Goal: Task Accomplishment & Management: Use online tool/utility

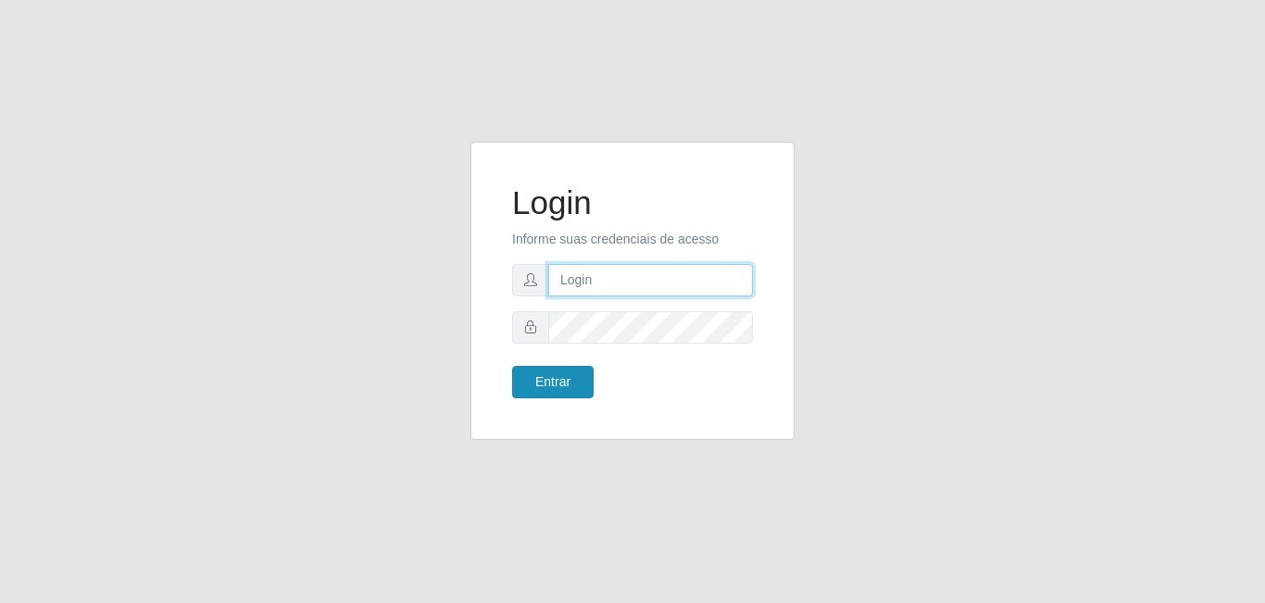
type input "[EMAIL_ADDRESS][DOMAIN_NAME]"
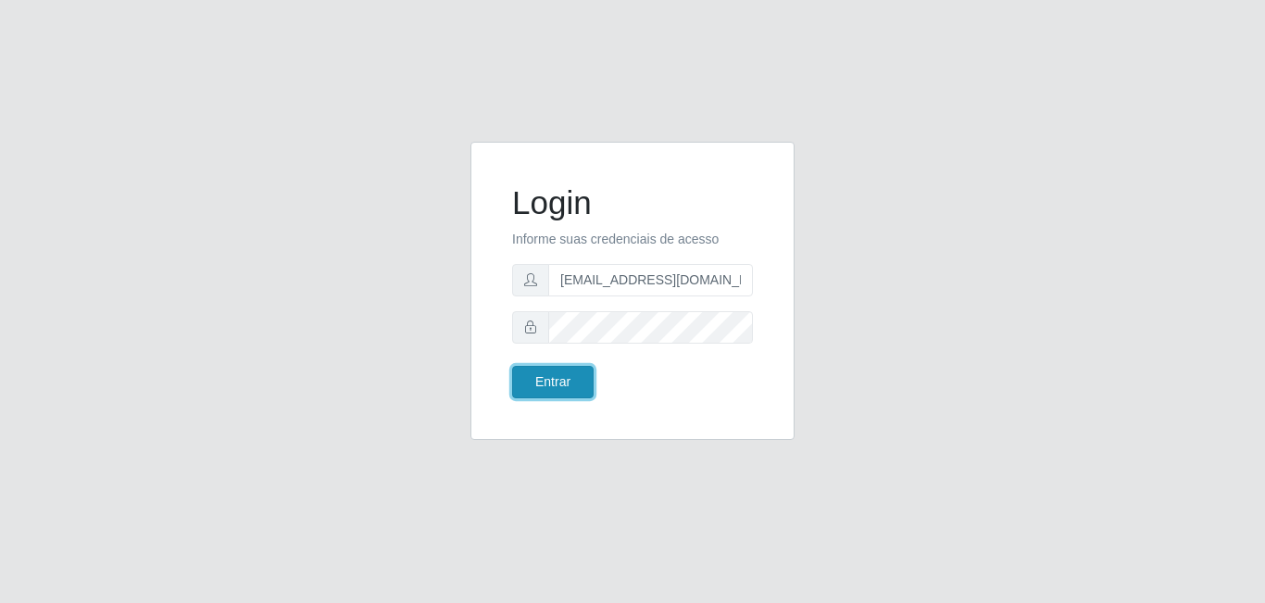
click at [536, 386] on button "Entrar" at bounding box center [552, 382] width 81 height 32
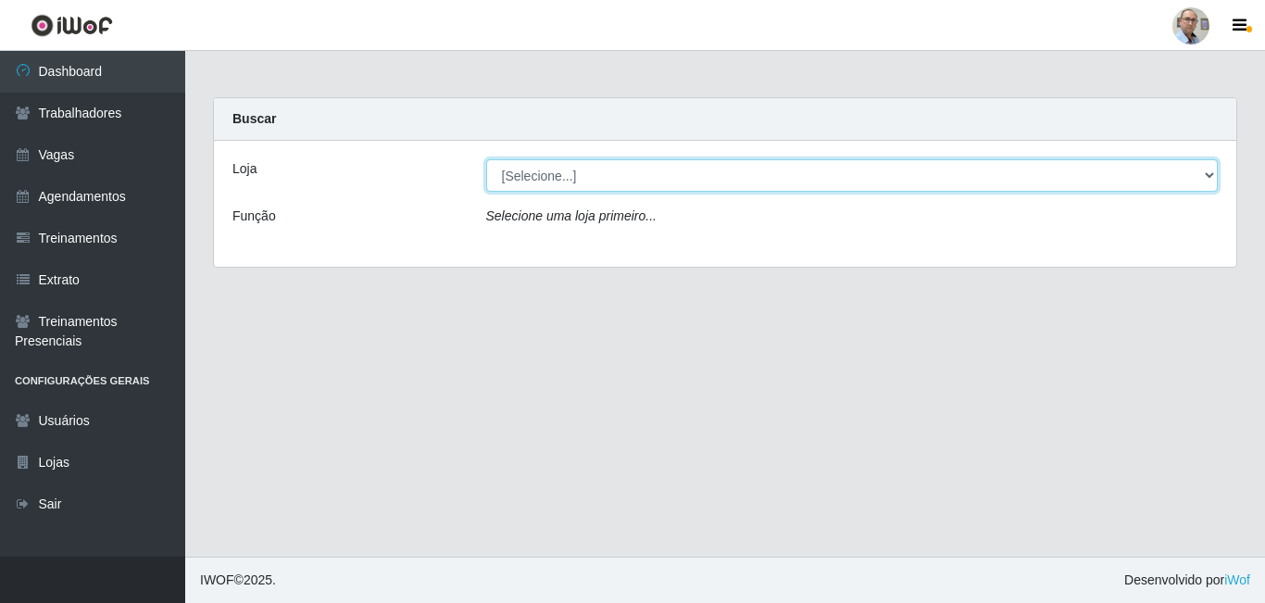
click at [549, 177] on select "[Selecione...] Mar Vermelho - Loja 04" at bounding box center [852, 175] width 732 height 32
select select "251"
click at [486, 159] on select "[Selecione...] Mar Vermelho - Loja 04" at bounding box center [852, 175] width 732 height 32
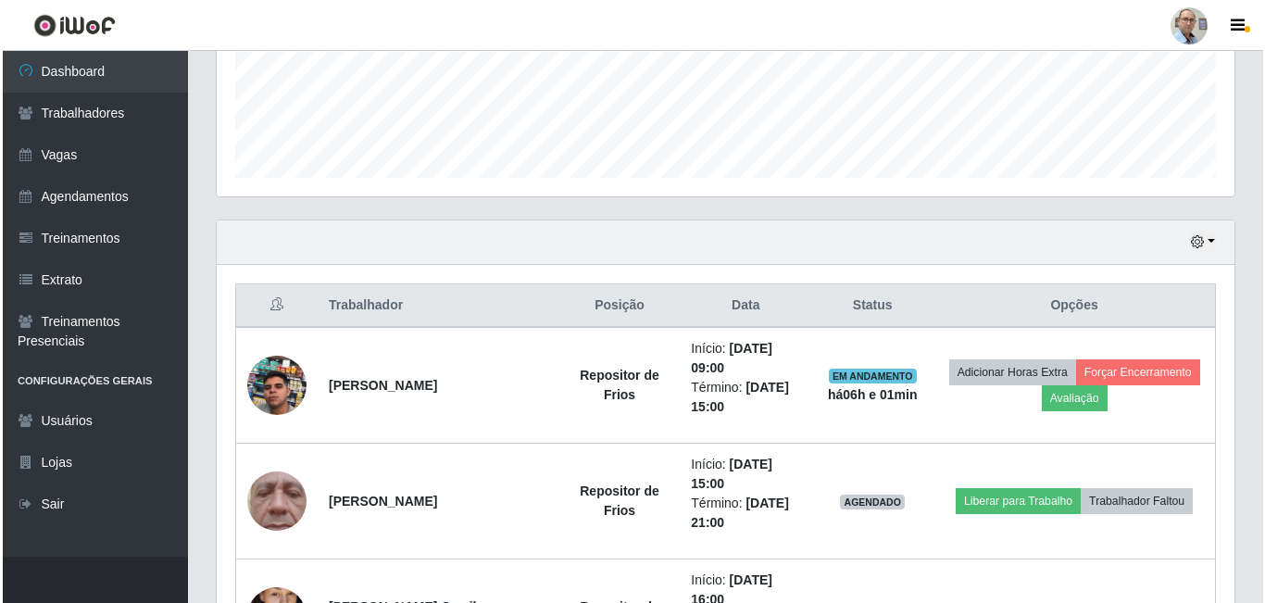
scroll to position [463, 0]
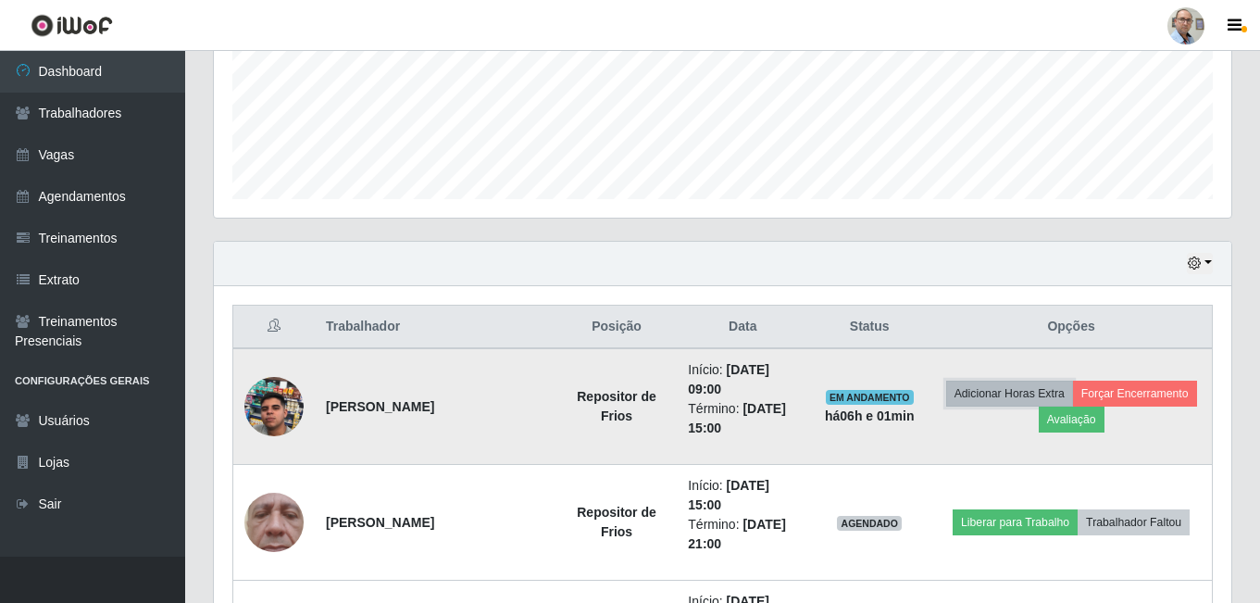
click at [1007, 396] on button "Adicionar Horas Extra" at bounding box center [1009, 394] width 127 height 26
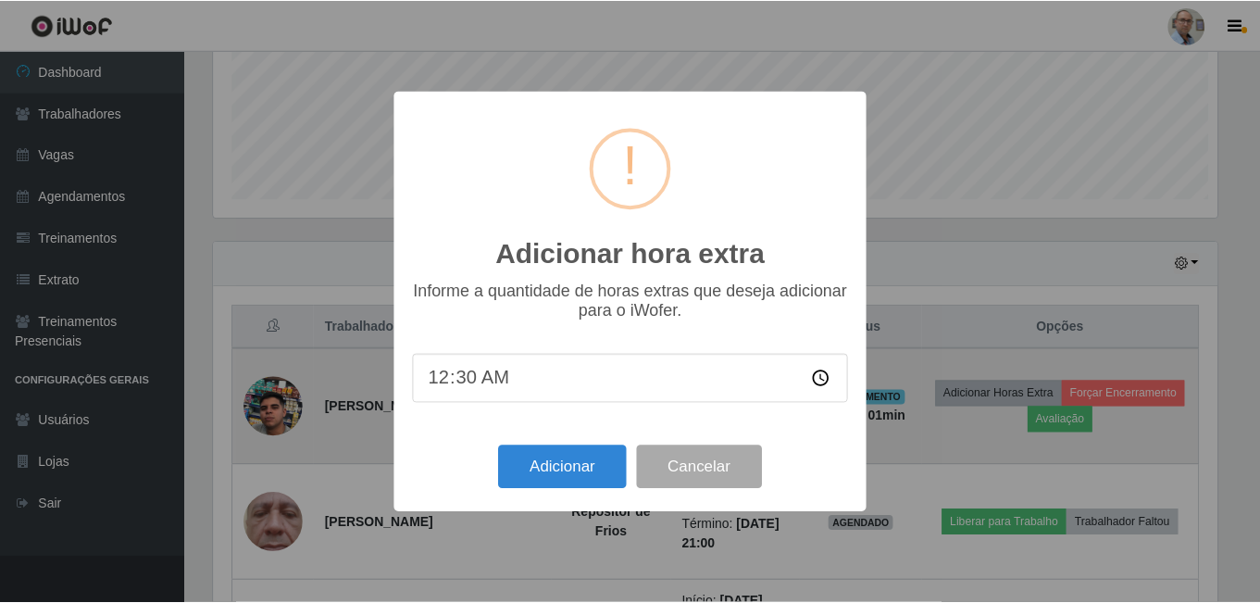
scroll to position [384, 1008]
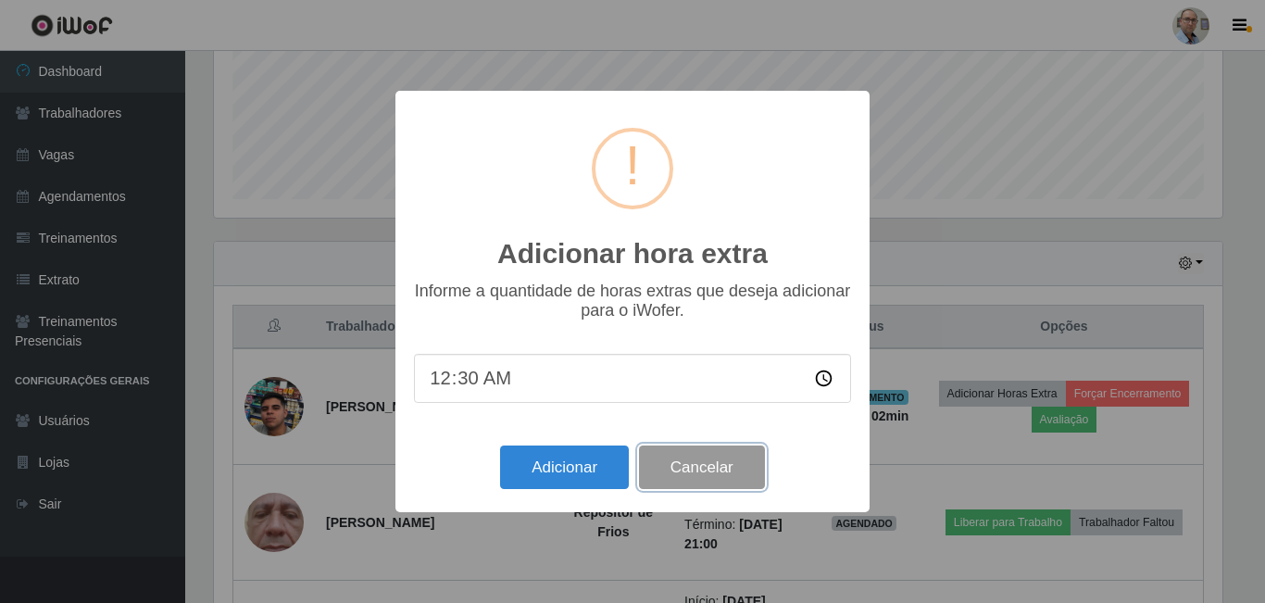
click at [733, 461] on button "Cancelar" at bounding box center [702, 467] width 126 height 44
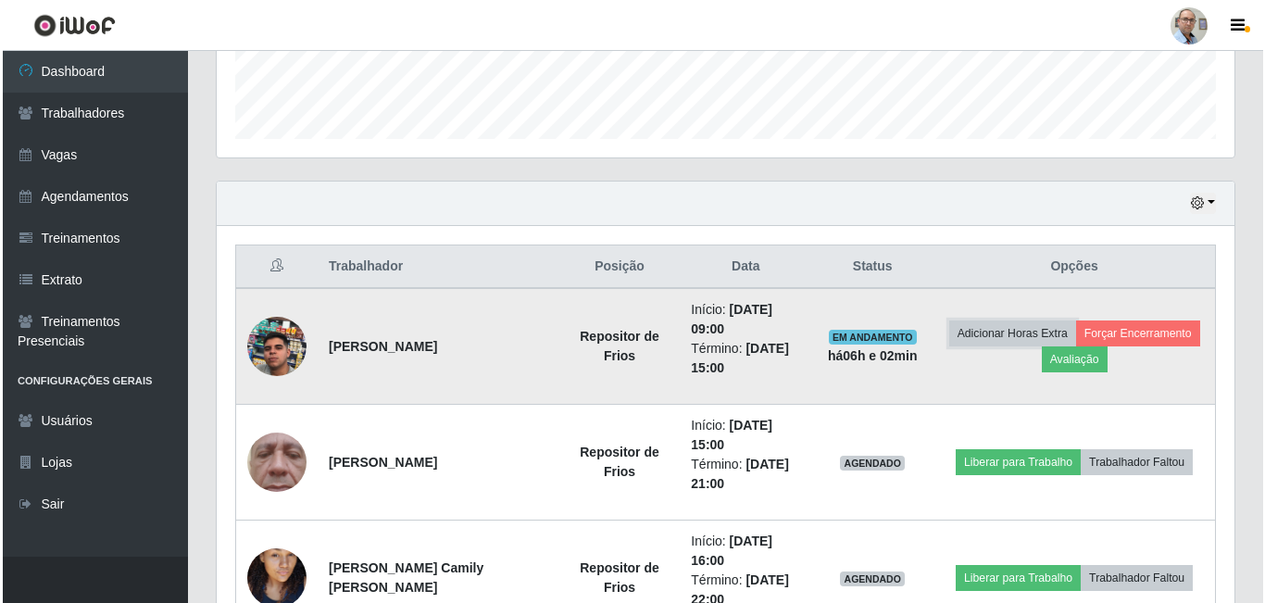
scroll to position [556, 0]
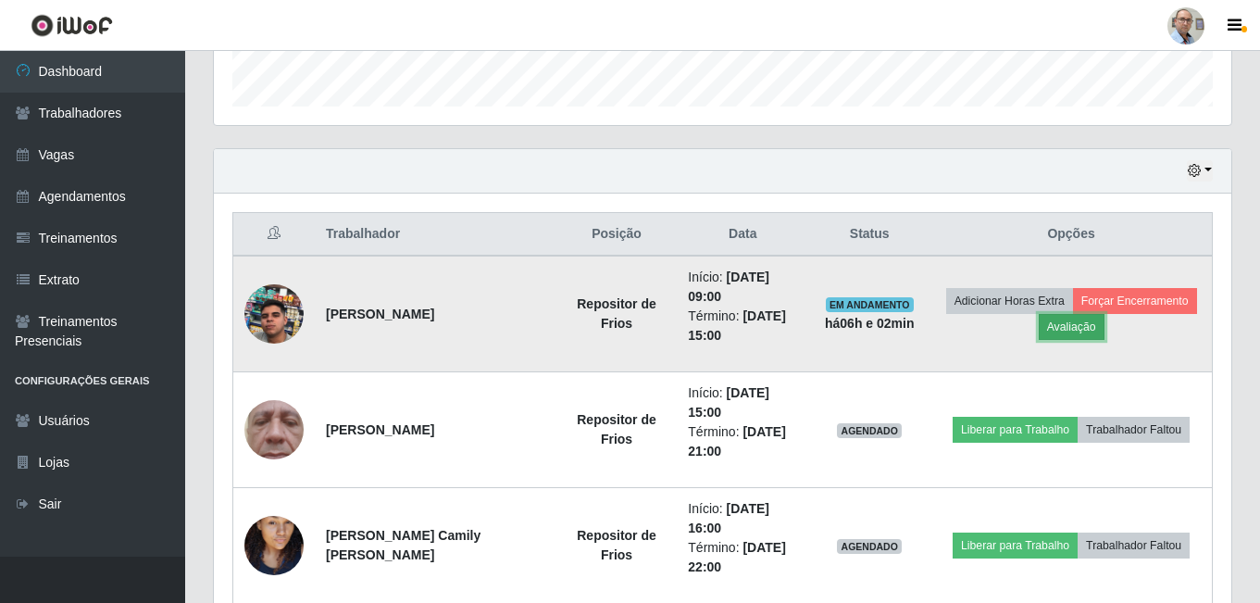
click at [1059, 332] on button "Avaliação" at bounding box center [1072, 327] width 66 height 26
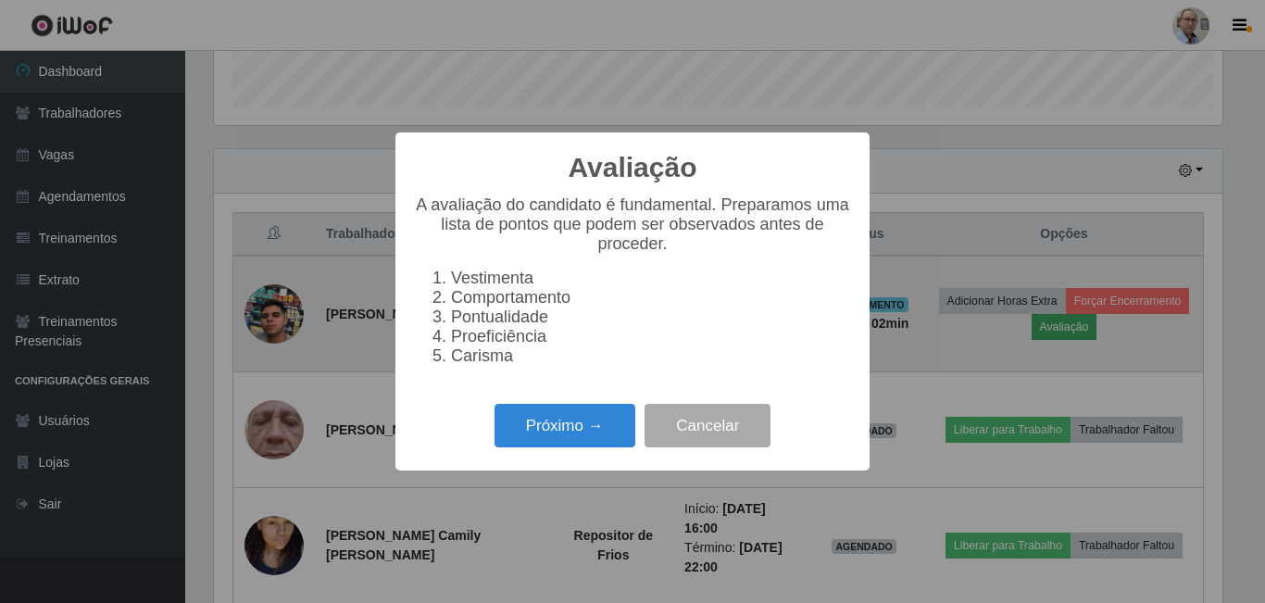
scroll to position [384, 1008]
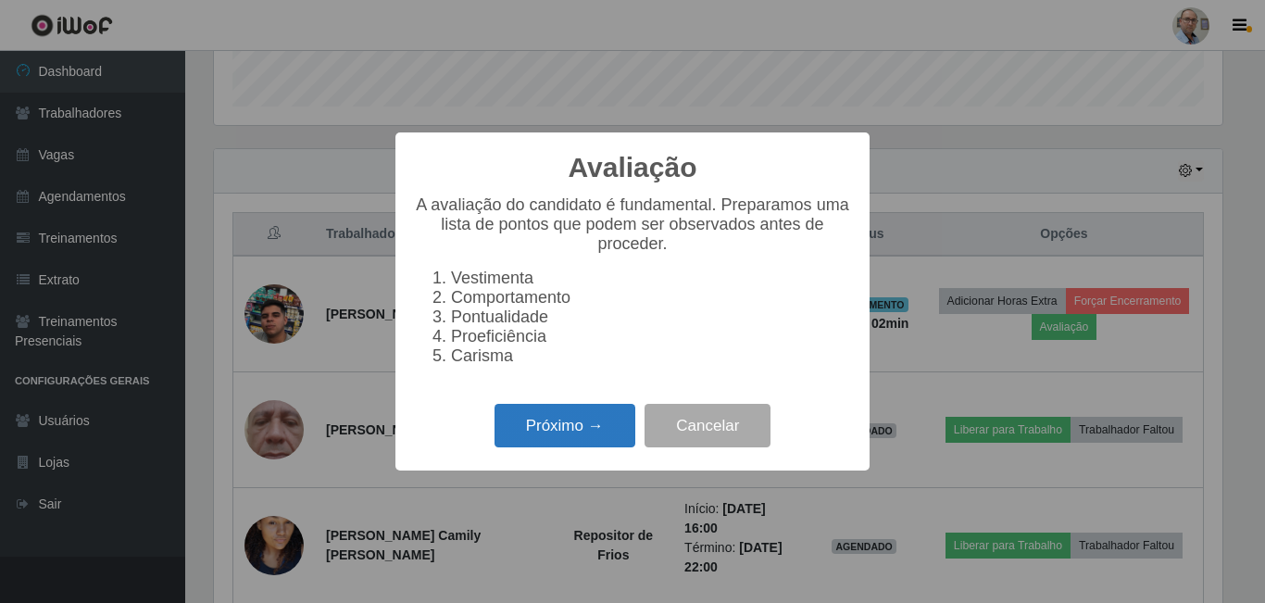
click at [567, 432] on button "Próximo →" at bounding box center [565, 426] width 141 height 44
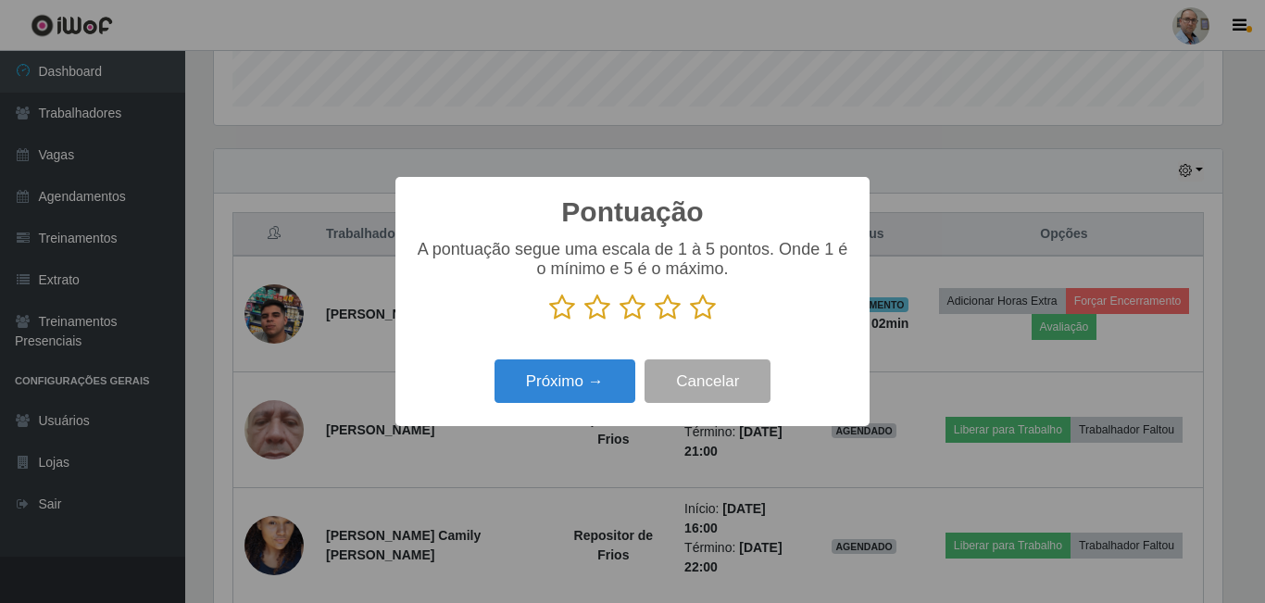
scroll to position [925654, 925030]
drag, startPoint x: 696, startPoint y: 297, endPoint x: 708, endPoint y: 305, distance: 14.1
click at [704, 300] on icon at bounding box center [703, 308] width 26 height 28
click at [690, 321] on input "radio" at bounding box center [690, 321] width 0 height 0
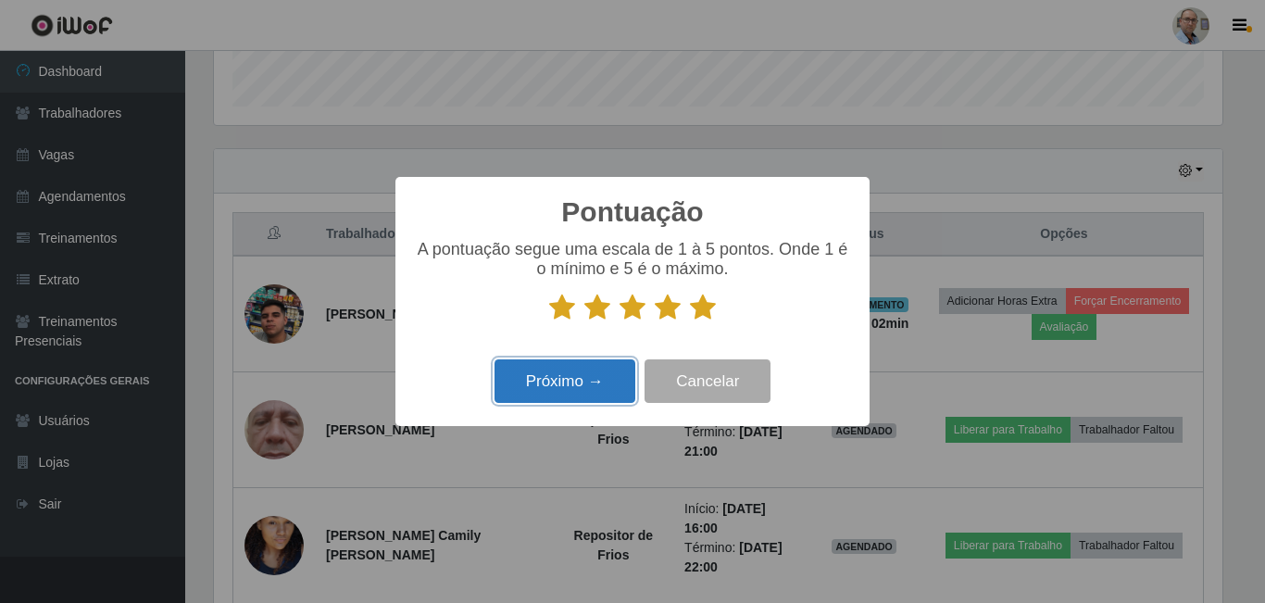
click at [575, 378] on button "Próximo →" at bounding box center [565, 381] width 141 height 44
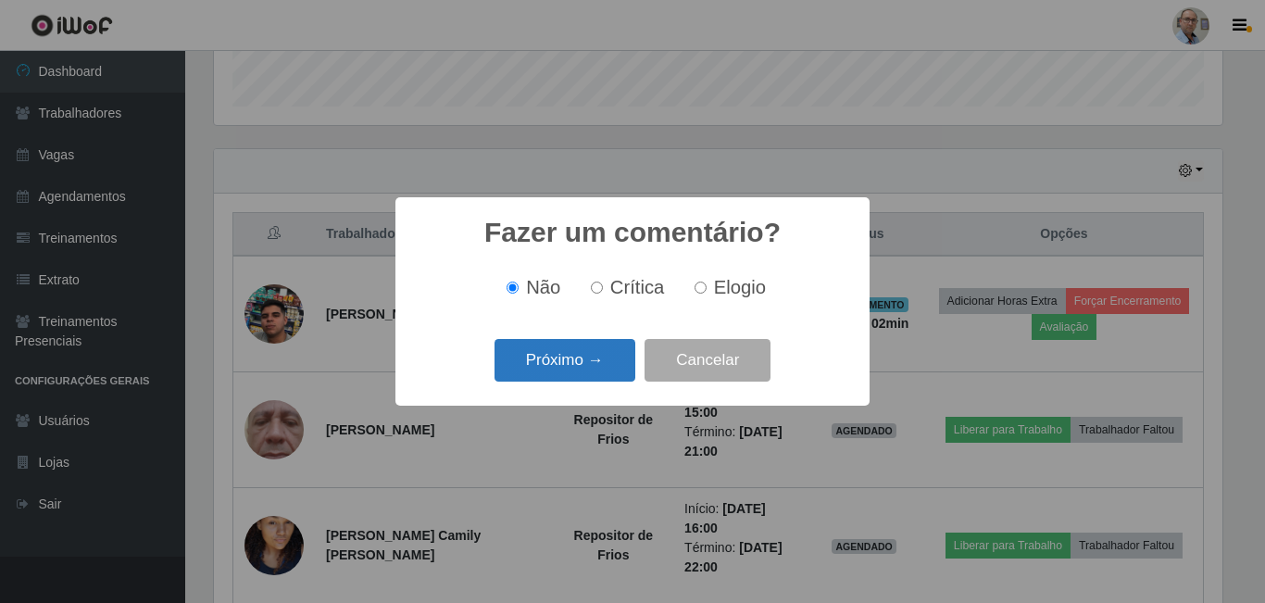
click at [578, 366] on button "Próximo →" at bounding box center [565, 361] width 141 height 44
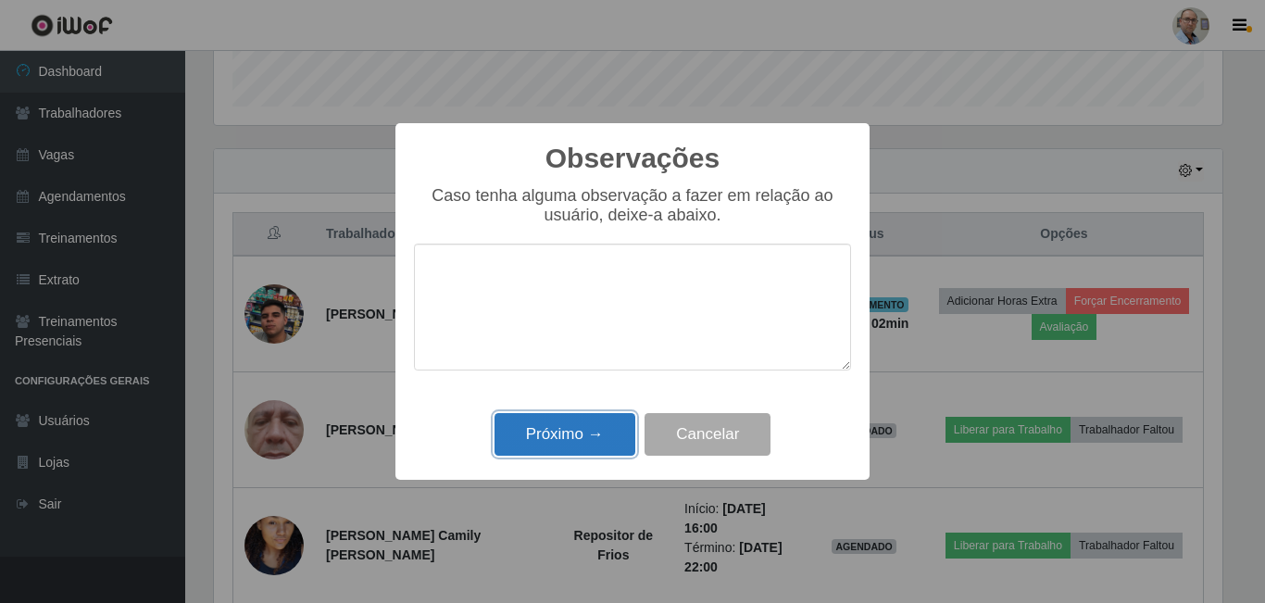
click at [584, 432] on button "Próximo →" at bounding box center [565, 435] width 141 height 44
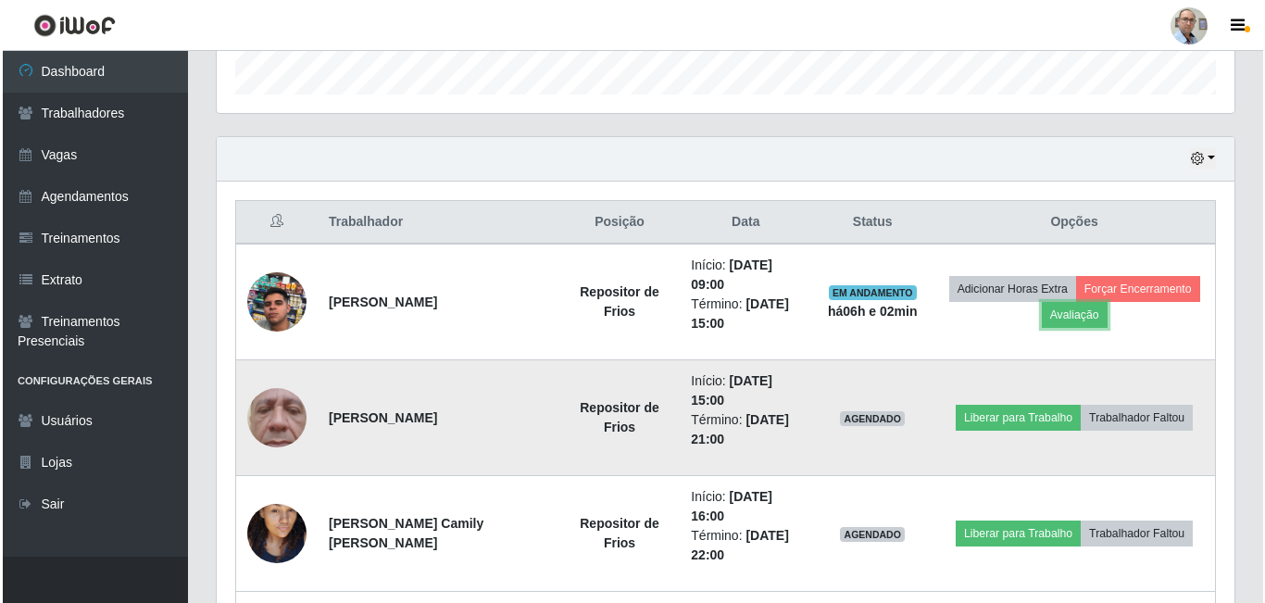
scroll to position [741, 0]
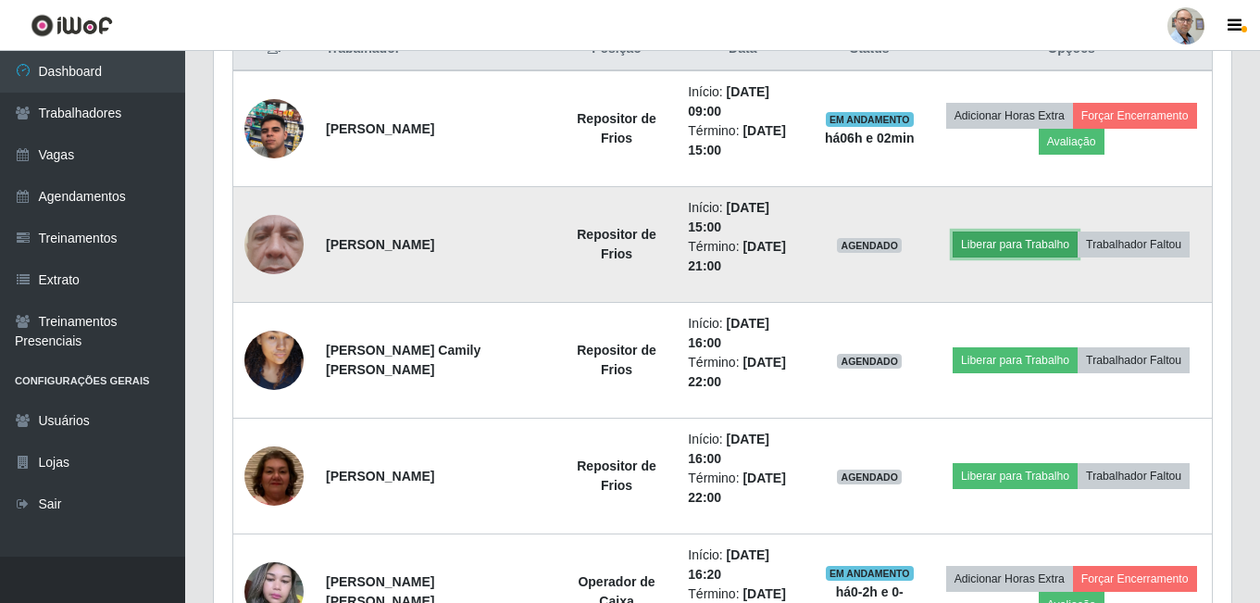
click at [976, 249] on button "Liberar para Trabalho" at bounding box center [1015, 245] width 125 height 26
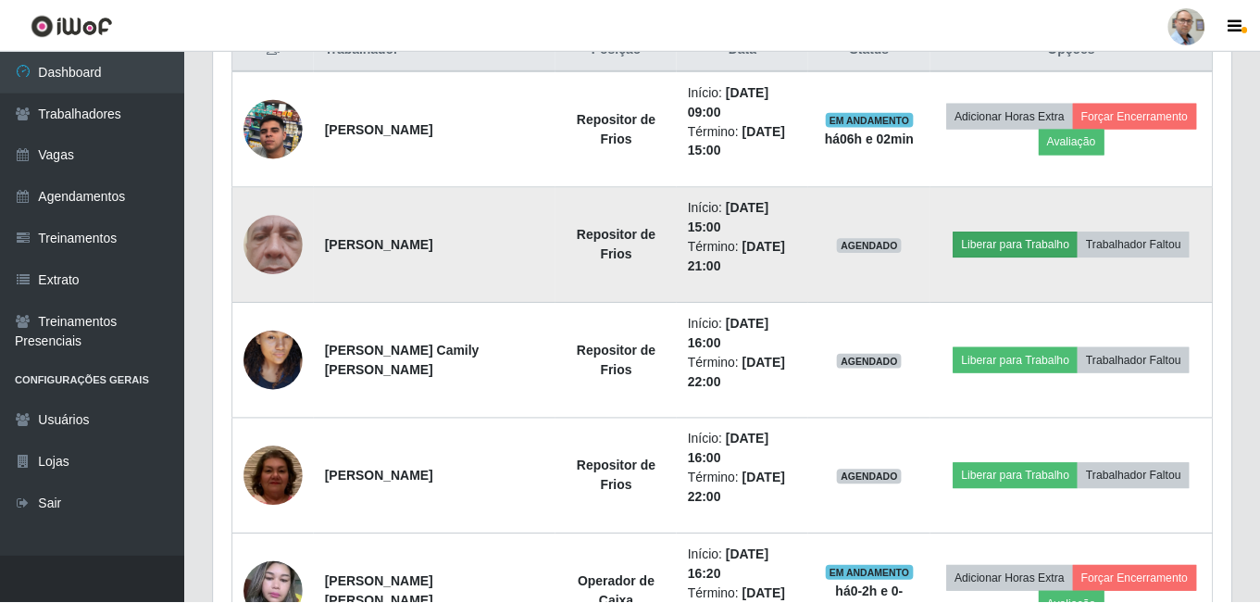
scroll to position [384, 1008]
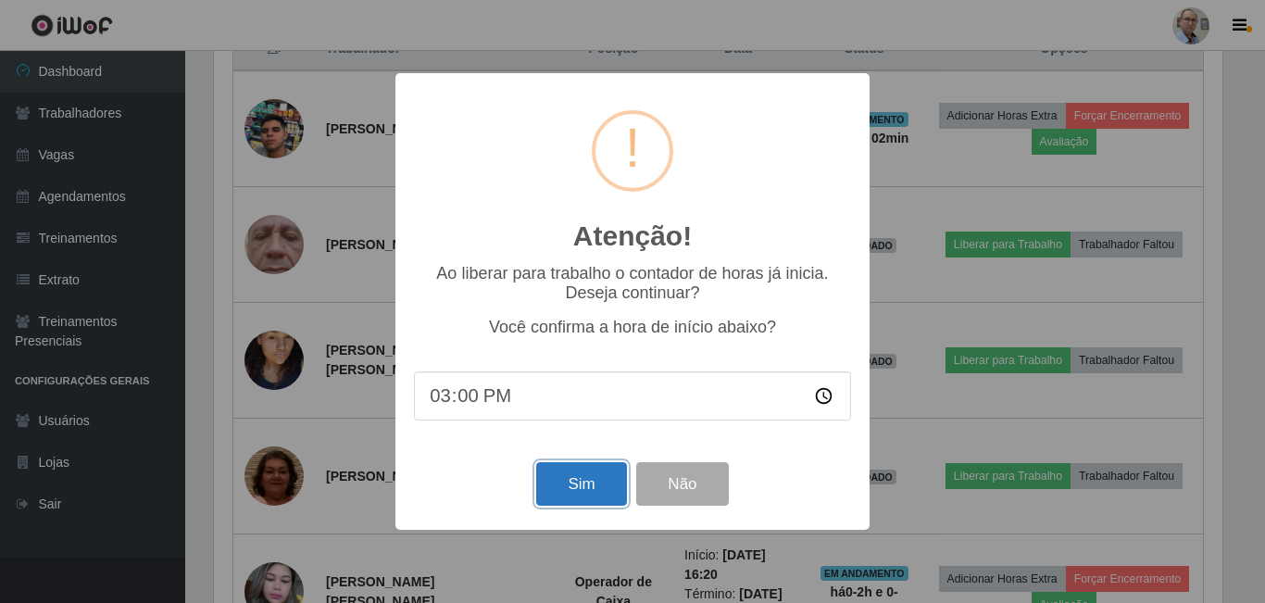
click at [588, 488] on button "Sim" at bounding box center [581, 484] width 90 height 44
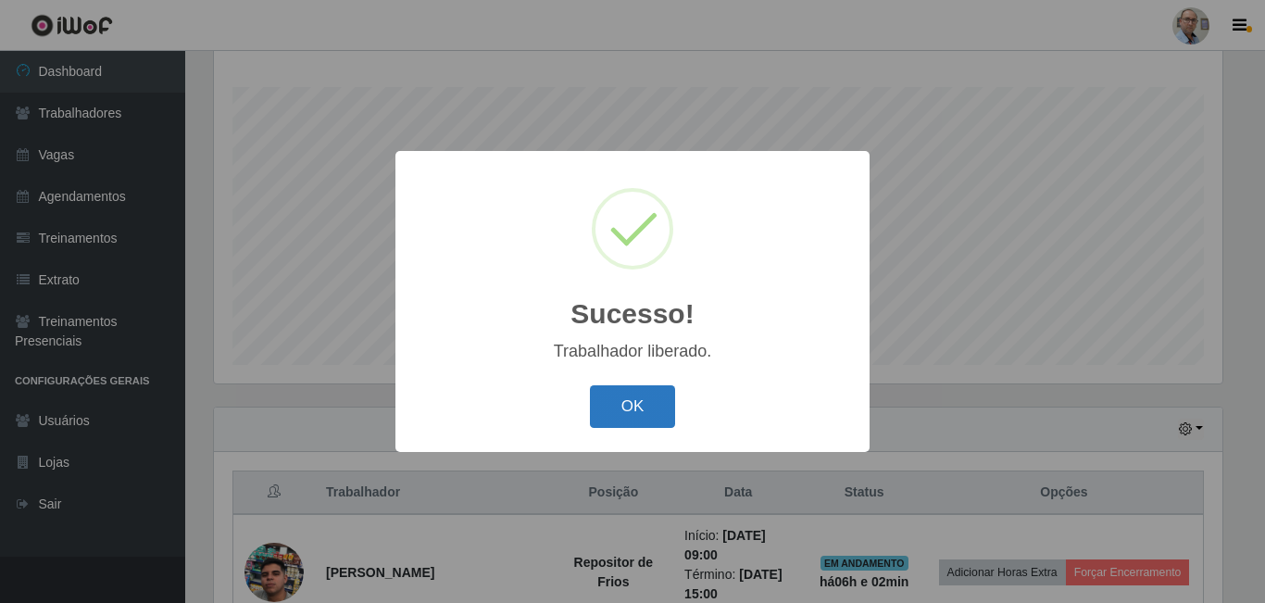
click at [665, 399] on button "OK" at bounding box center [633, 407] width 86 height 44
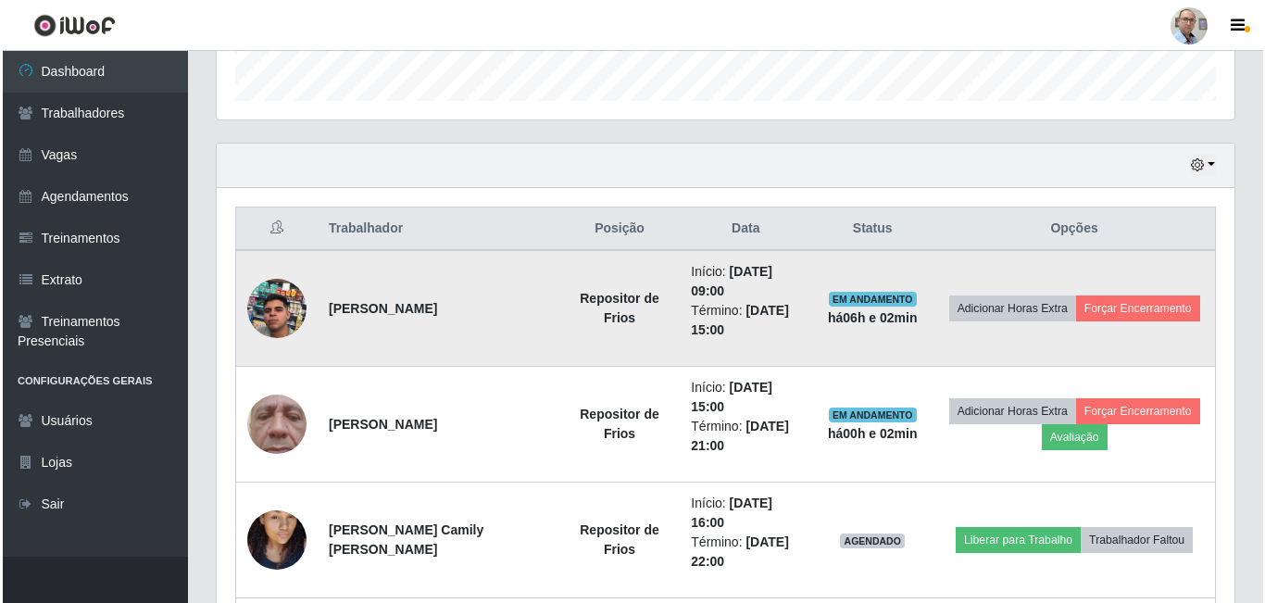
scroll to position [668, 0]
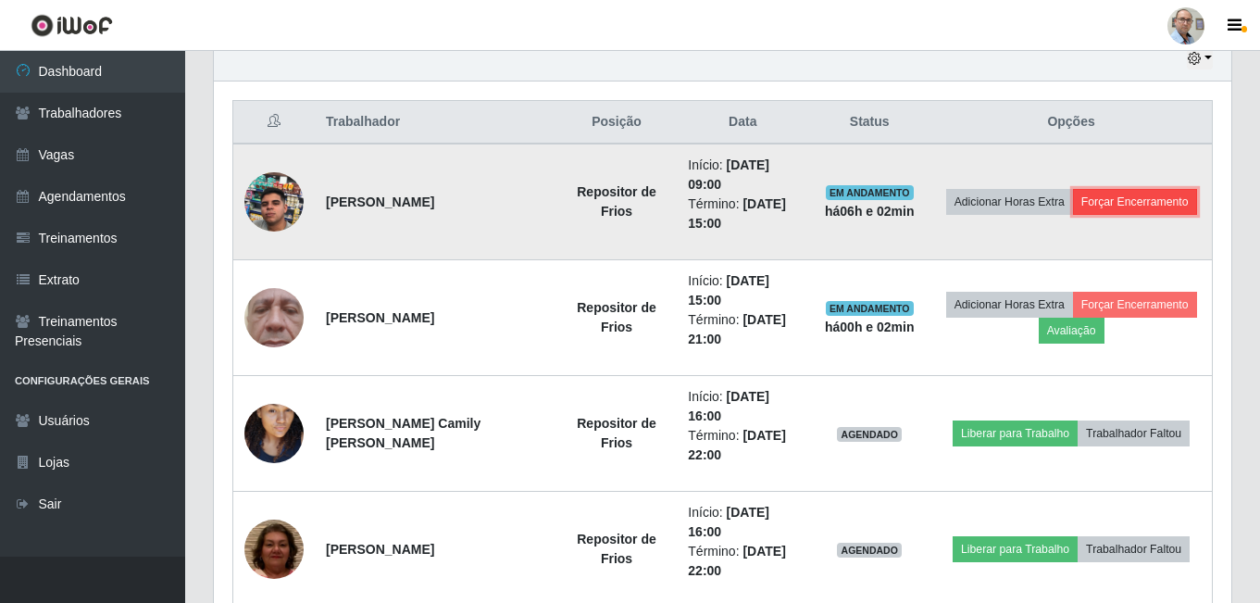
click at [1153, 199] on button "Forçar Encerramento" at bounding box center [1135, 202] width 124 height 26
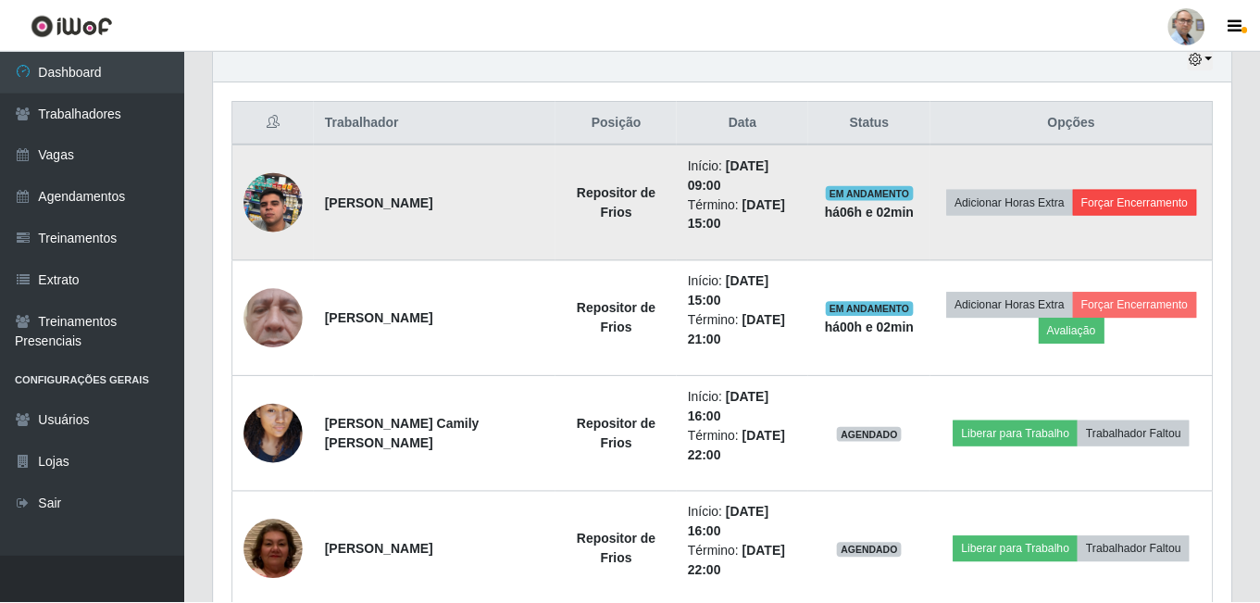
scroll to position [384, 1008]
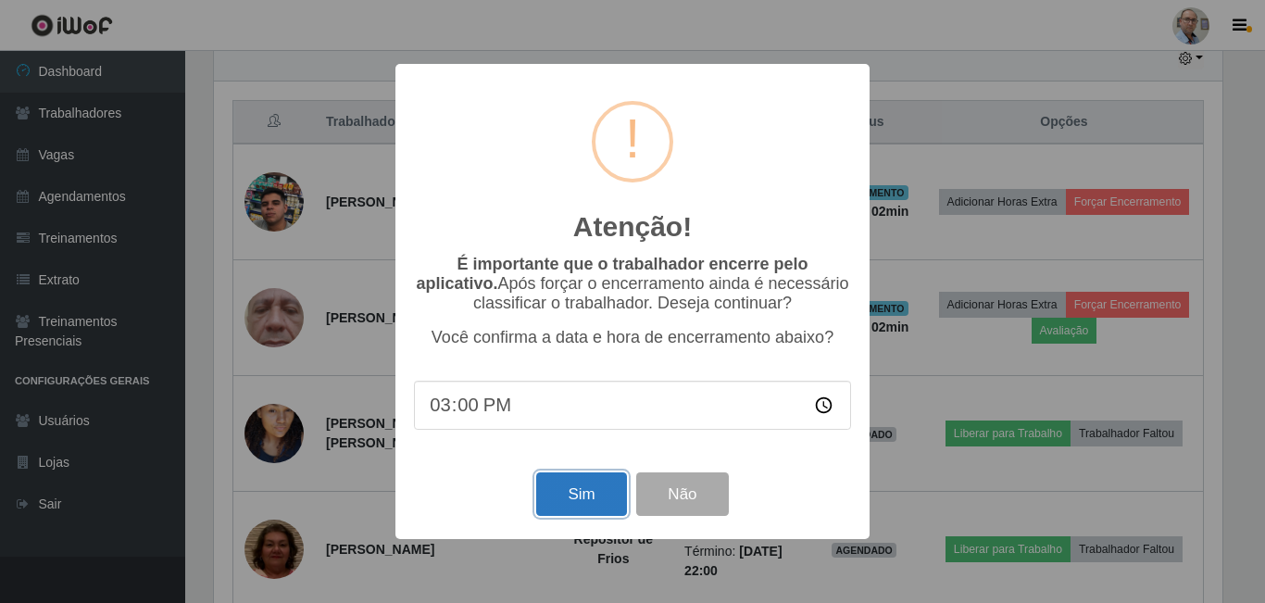
click at [557, 489] on button "Sim" at bounding box center [581, 494] width 90 height 44
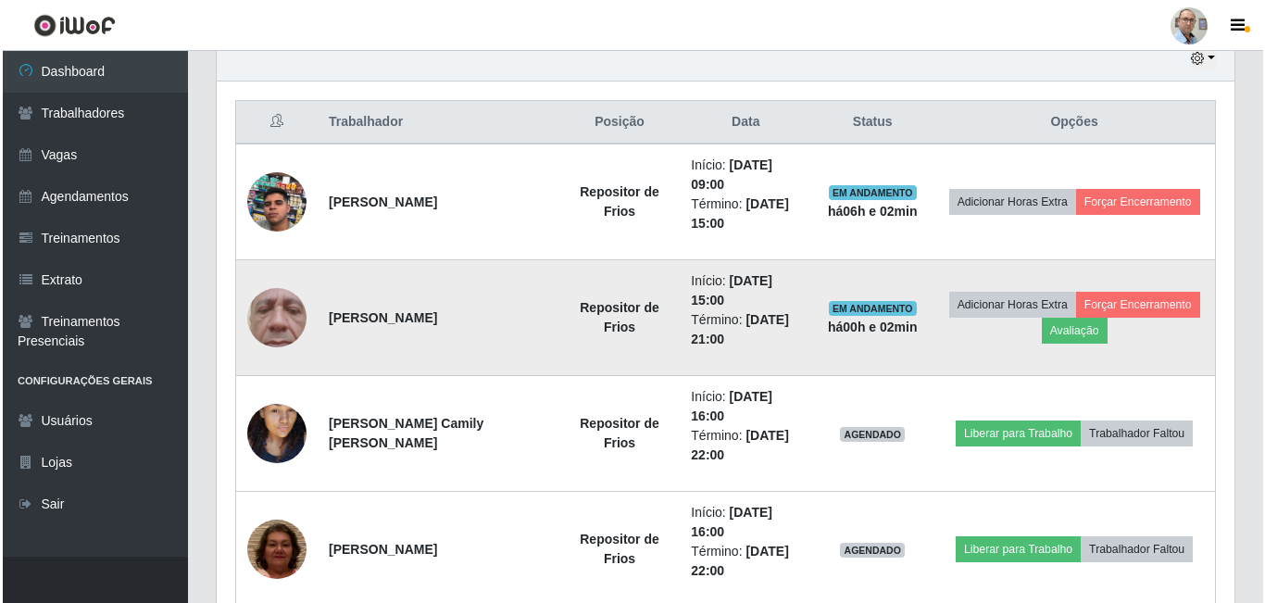
scroll to position [0, 0]
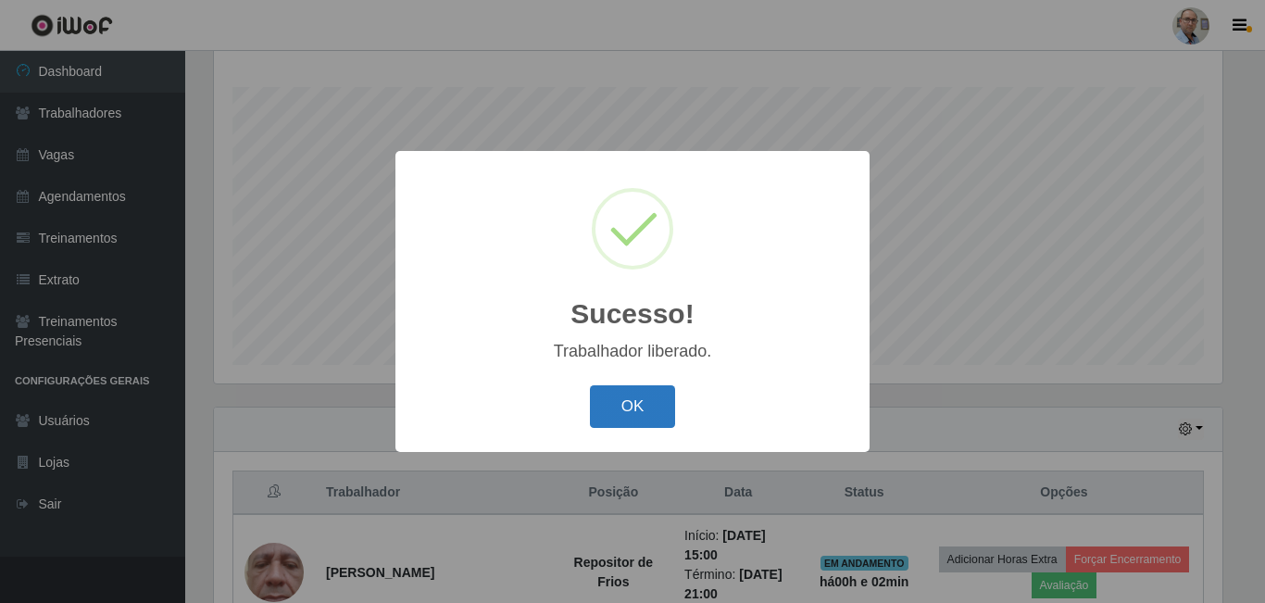
click at [622, 406] on button "OK" at bounding box center [633, 407] width 86 height 44
